Goal: Obtain resource: Obtain resource

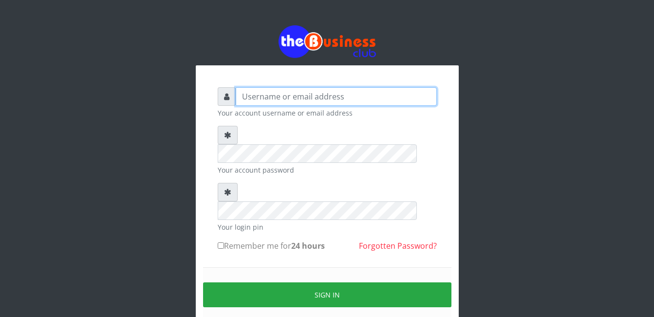
type input "adejimifunmilola829@gmail.com"
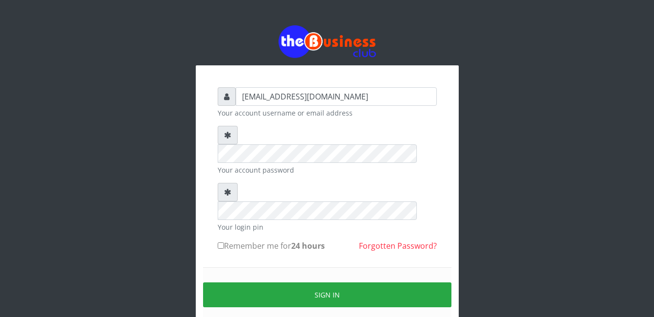
click at [219, 242] on input "Remember me for 24 hours" at bounding box center [221, 245] width 6 height 6
checkbox input "true"
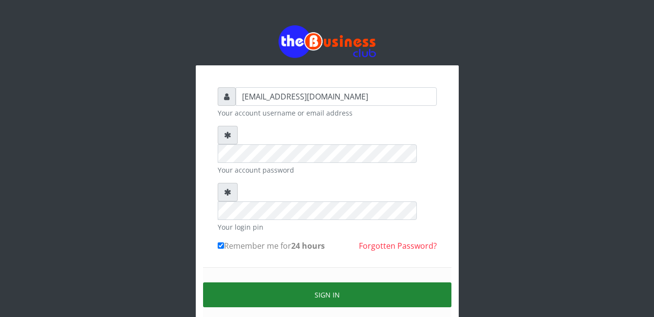
click at [322, 282] on button "Sign in" at bounding box center [327, 294] width 248 height 25
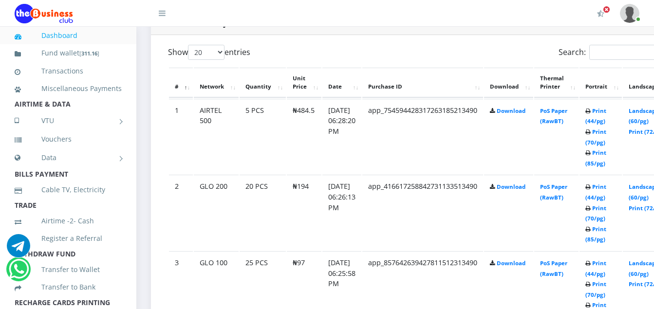
scroll to position [526, 0]
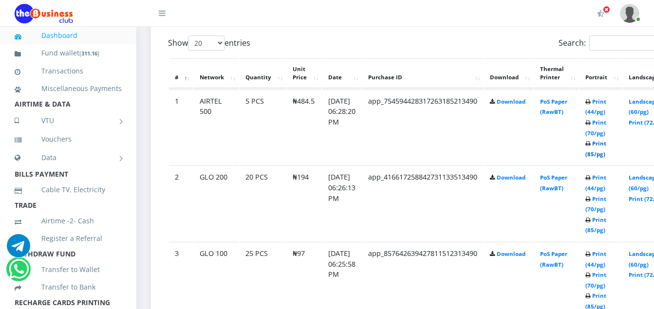
click at [606, 152] on link "Print (85/pg)" at bounding box center [595, 149] width 21 height 18
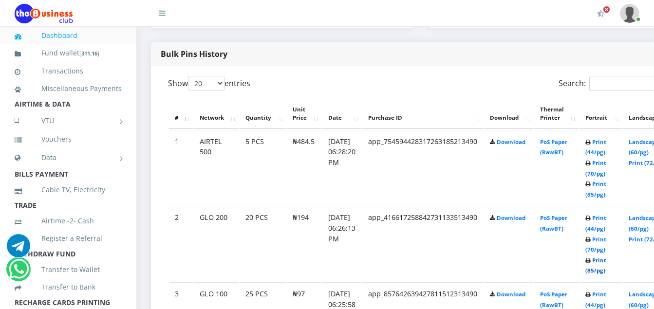
click at [606, 272] on link "Print (85/pg)" at bounding box center [595, 266] width 21 height 18
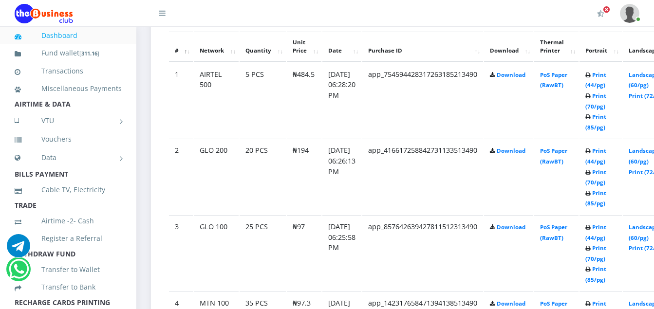
scroll to position [564, 0]
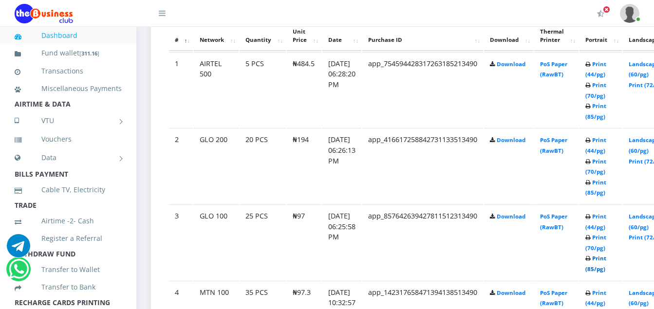
click at [606, 271] on link "Print (85/pg)" at bounding box center [595, 264] width 21 height 18
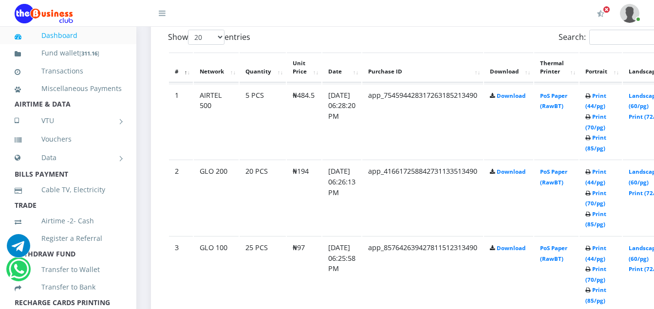
scroll to position [564, 0]
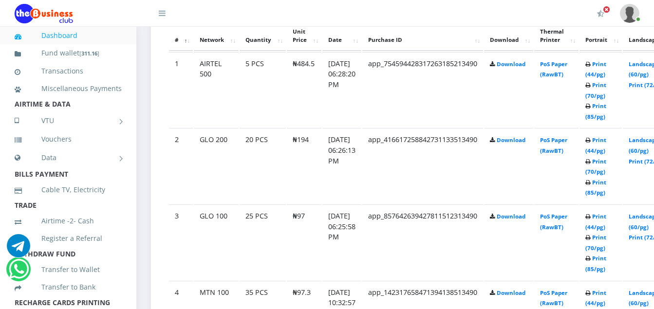
click at [602, 114] on td "Print (44/pg) Print (70/pg) Print (85/pg)" at bounding box center [601, 89] width 42 height 75
drag, startPoint x: 602, startPoint y: 114, endPoint x: 606, endPoint y: 116, distance: 5.0
click at [606, 116] on link "Print (85/pg)" at bounding box center [595, 111] width 21 height 18
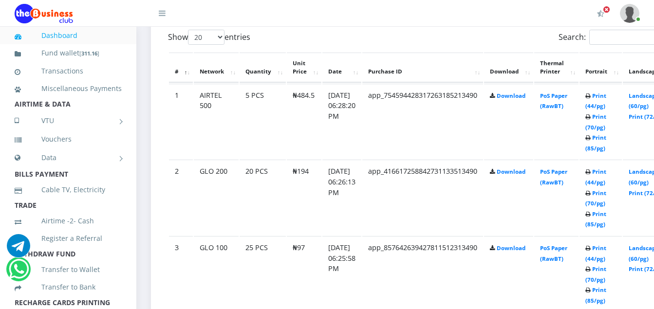
scroll to position [564, 0]
